Goal: Find contact information: Find contact information

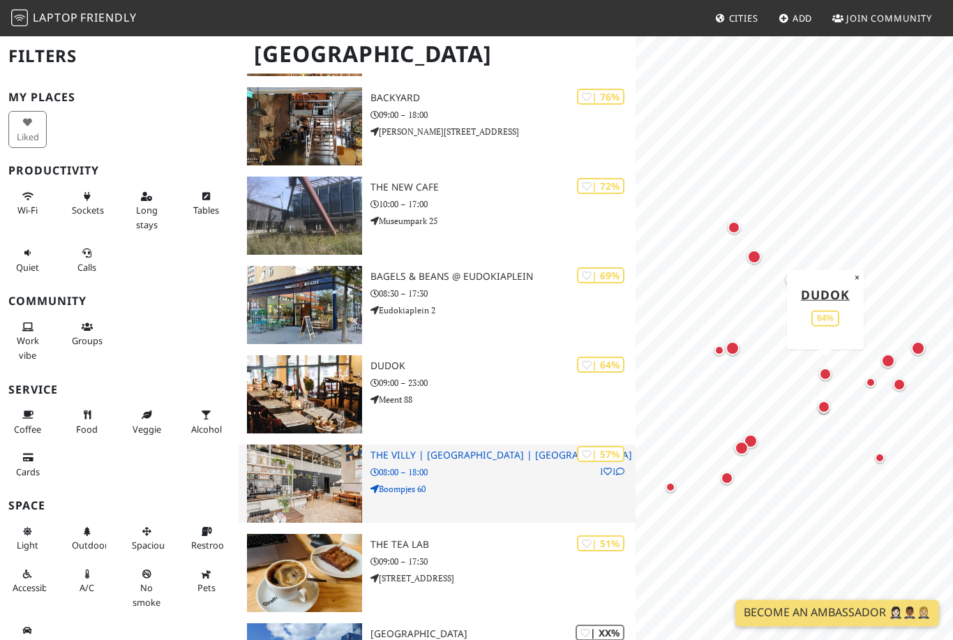
scroll to position [826, 0]
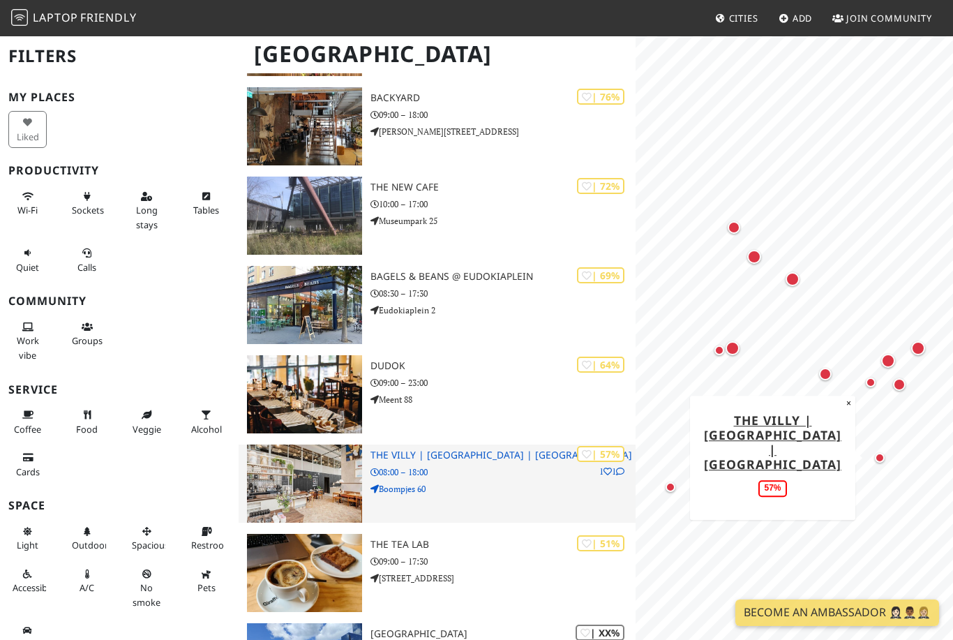
click at [336, 486] on img at bounding box center [305, 483] width 116 height 78
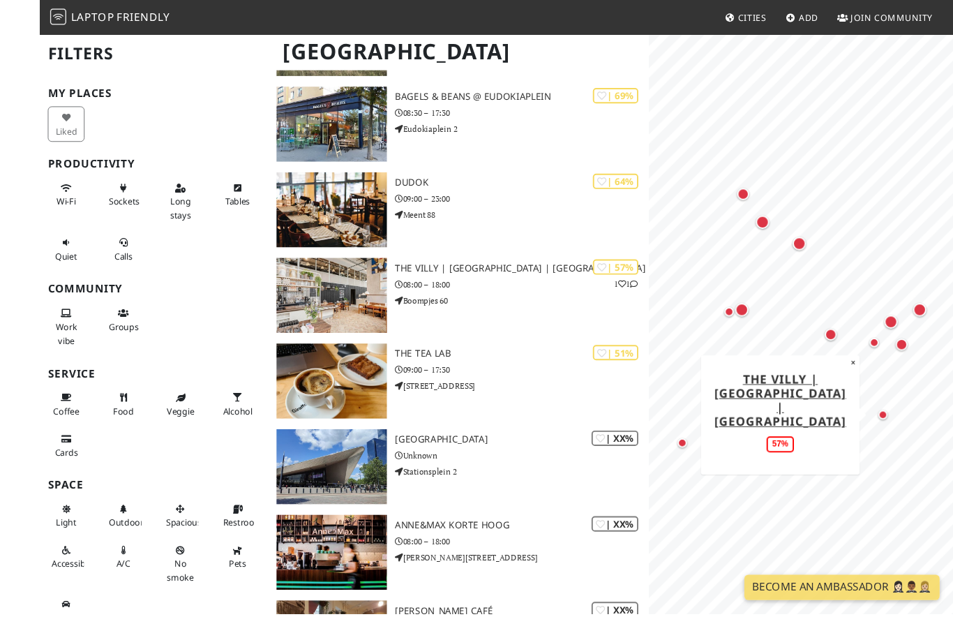
scroll to position [1025, 0]
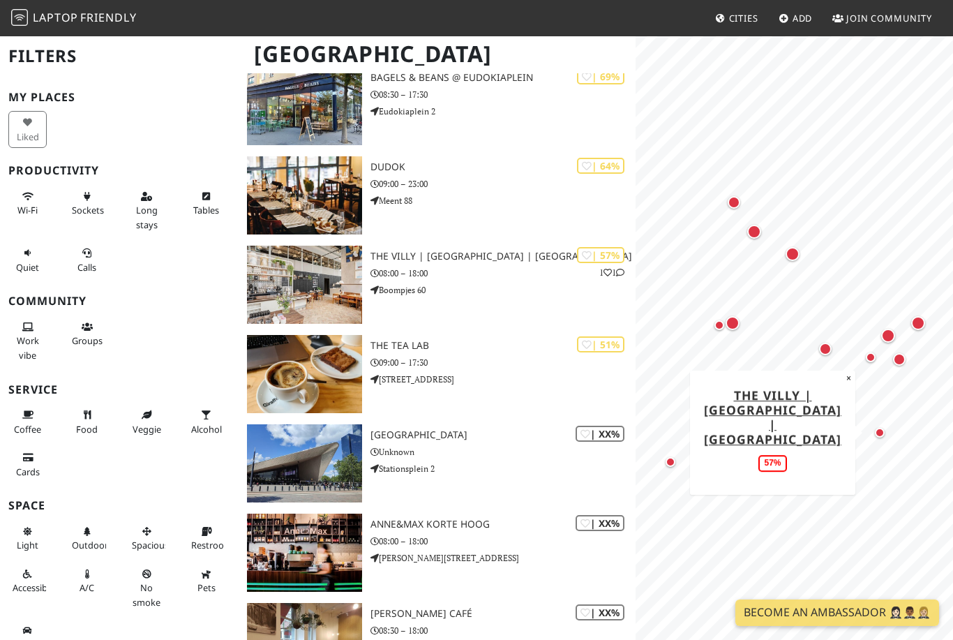
click at [820, 375] on div "Map marker" at bounding box center [824, 382] width 28 height 28
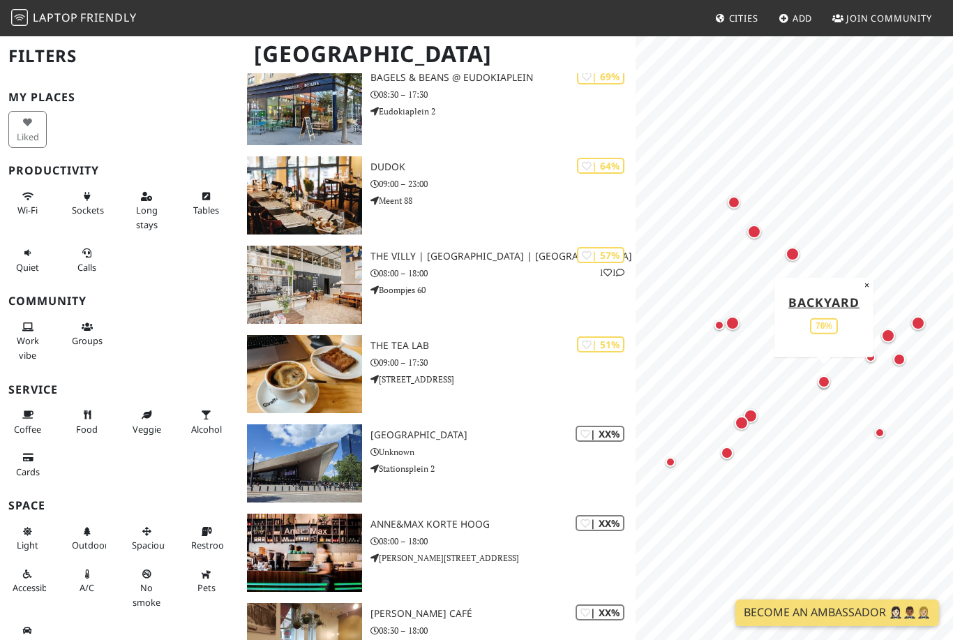
click at [753, 414] on div "Map marker" at bounding box center [742, 423] width 28 height 28
click at [742, 422] on div "Map marker" at bounding box center [742, 423] width 14 height 14
click at [751, 415] on div "Map marker" at bounding box center [742, 423] width 28 height 28
click at [871, 356] on div "Map marker" at bounding box center [871, 357] width 10 height 10
click at [839, 320] on button "×" at bounding box center [839, 317] width 13 height 15
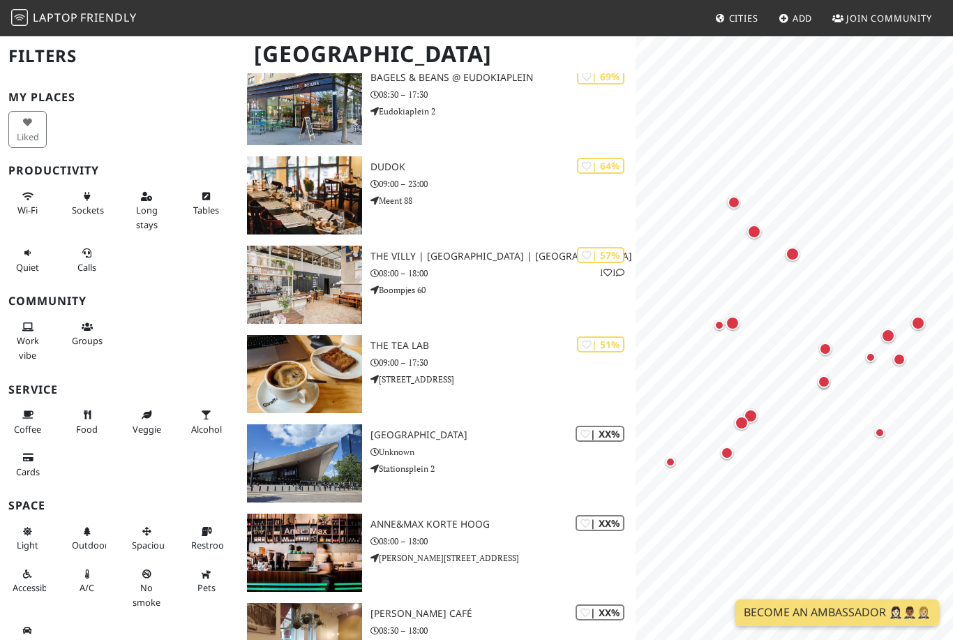
click at [826, 343] on div "Map marker" at bounding box center [825, 349] width 13 height 13
click at [825, 273] on link "Dudok" at bounding box center [825, 268] width 49 height 17
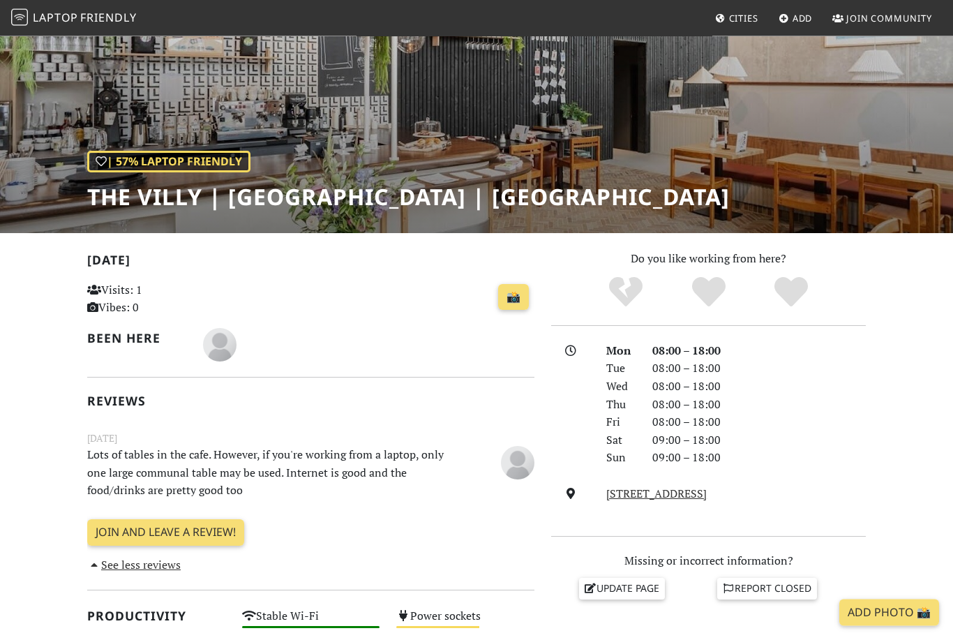
scroll to position [98, 0]
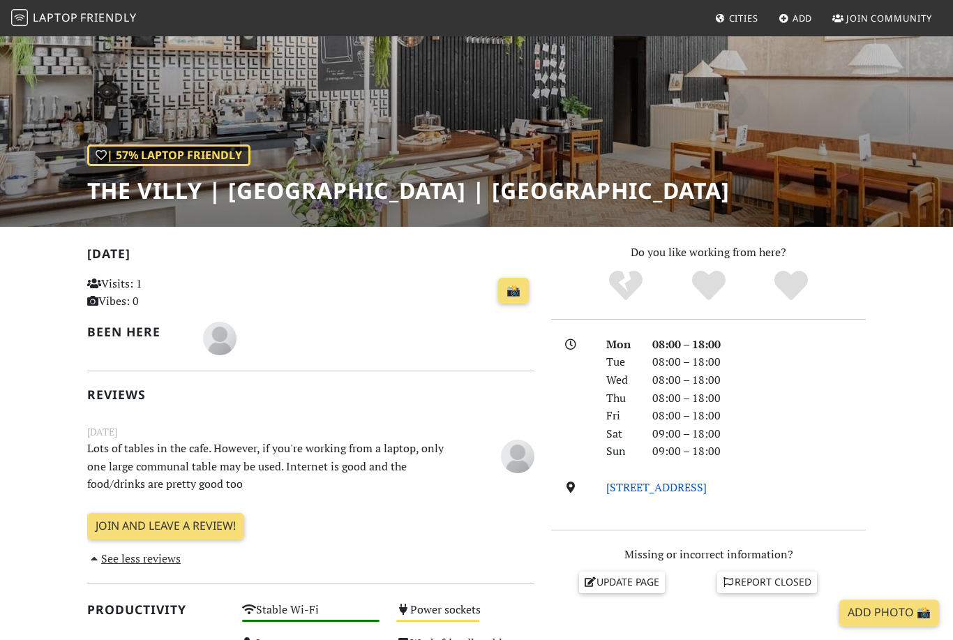
click at [707, 479] on link "[STREET_ADDRESS]" at bounding box center [656, 486] width 100 height 15
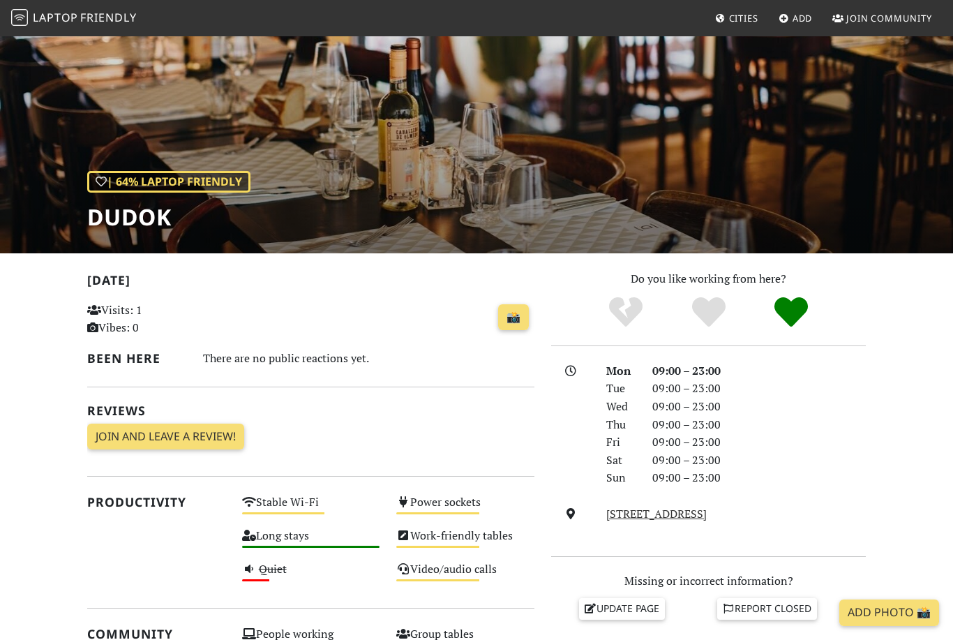
scroll to position [47, 0]
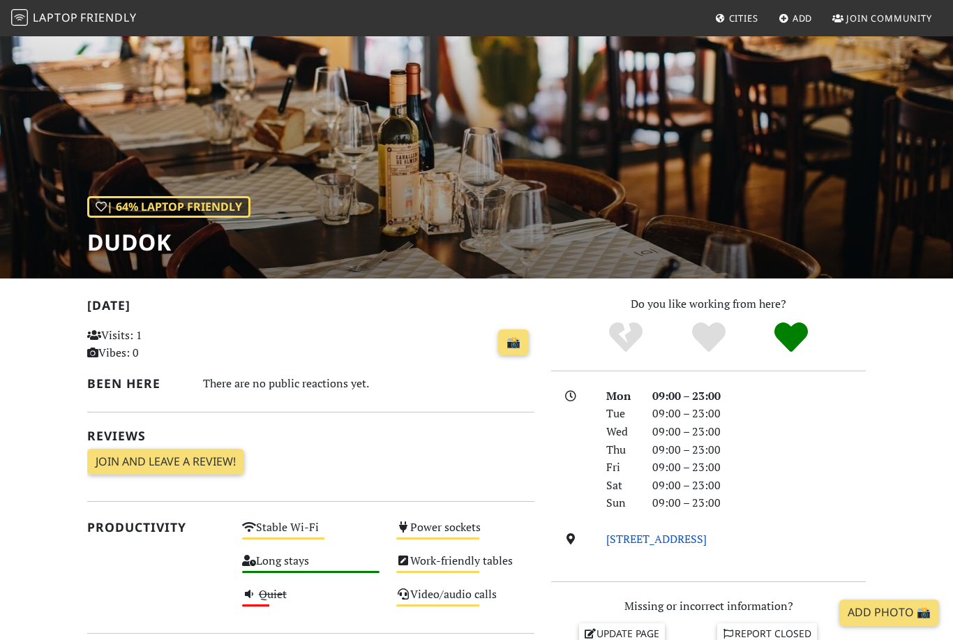
click at [661, 534] on link "[STREET_ADDRESS]" at bounding box center [656, 538] width 100 height 15
